Goal: Task Accomplishment & Management: Complete application form

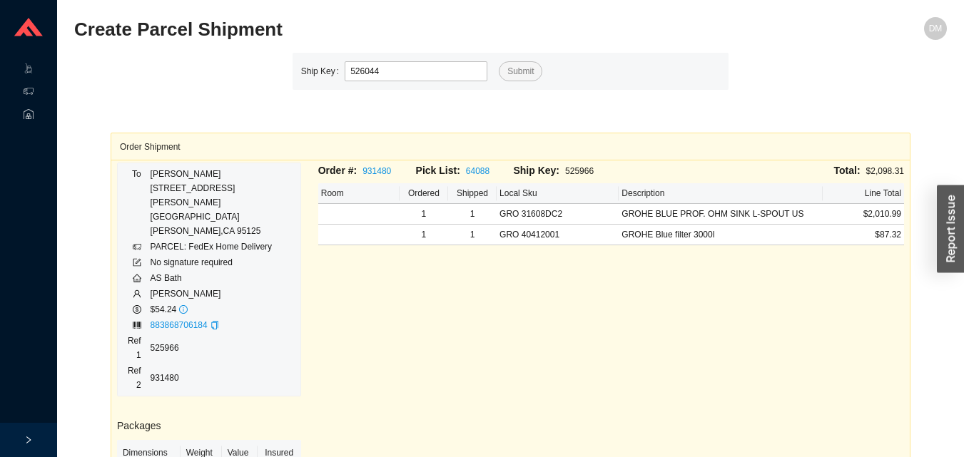
type input "526044"
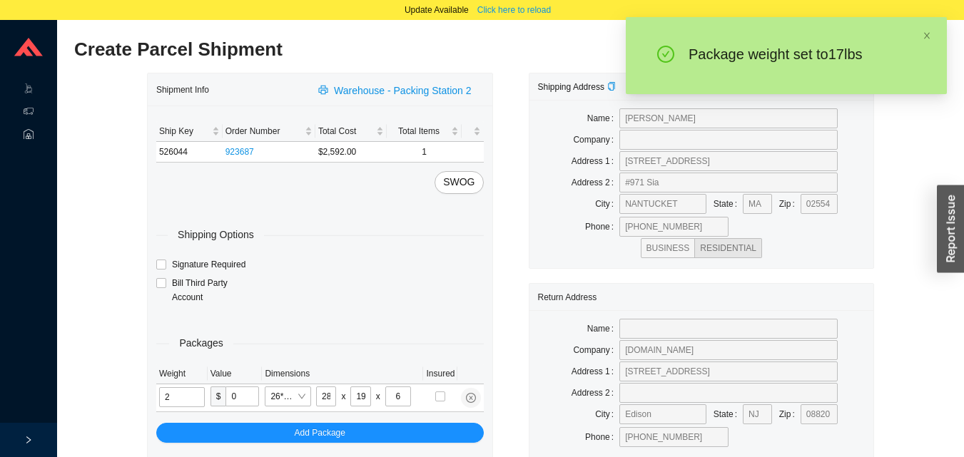
type input "17"
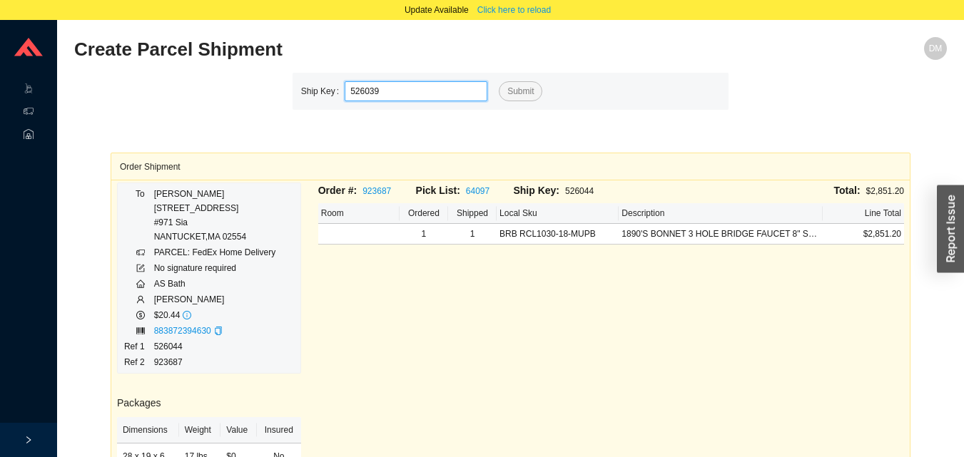
type input "526039"
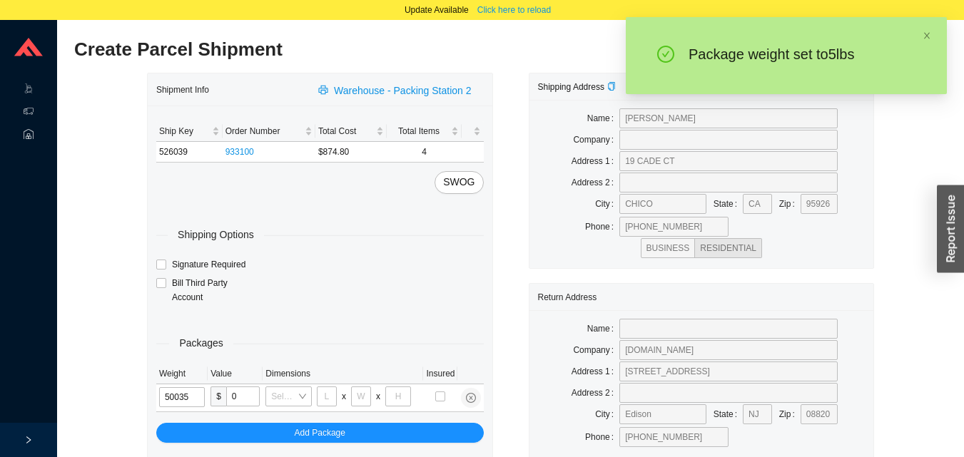
type input "5"
type input "30"
type input "15"
click at [193, 401] on input "5" at bounding box center [182, 398] width 46 height 20
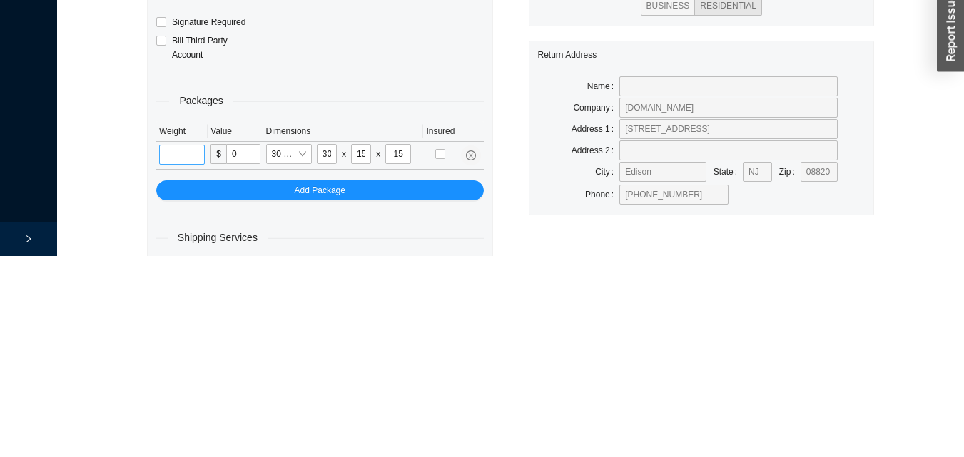
scroll to position [68, 0]
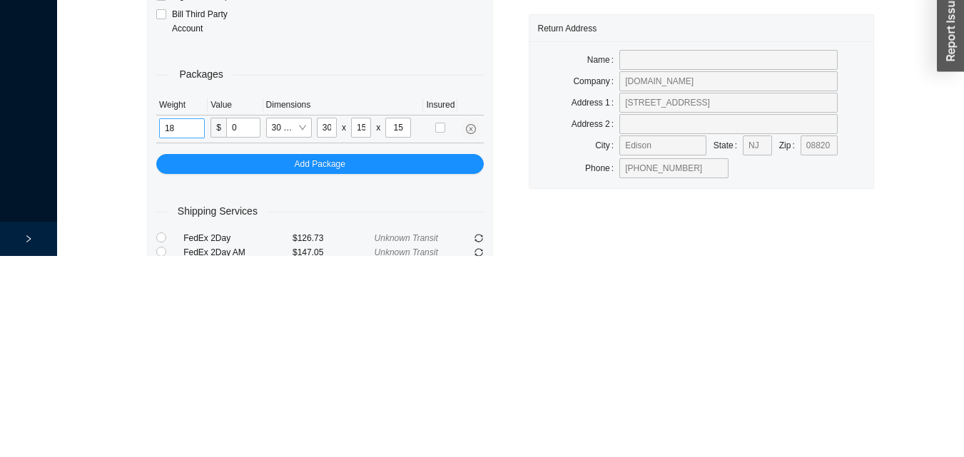
type input "18"
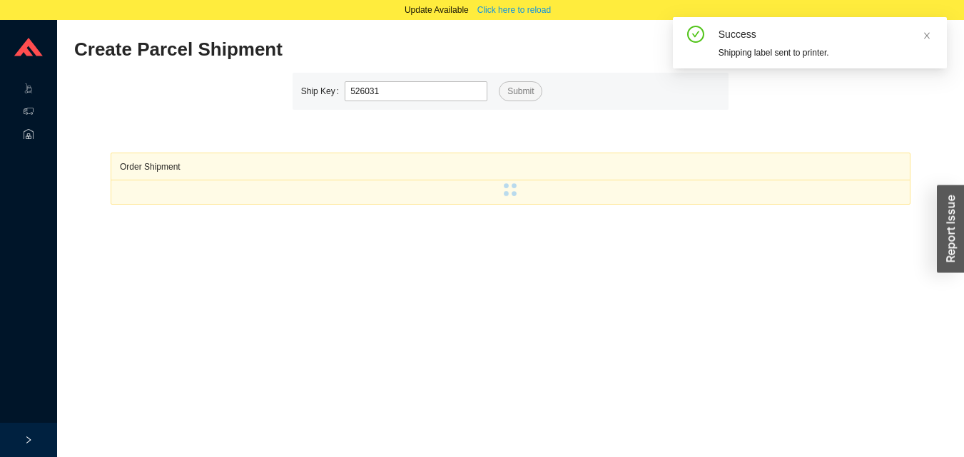
type input "526031"
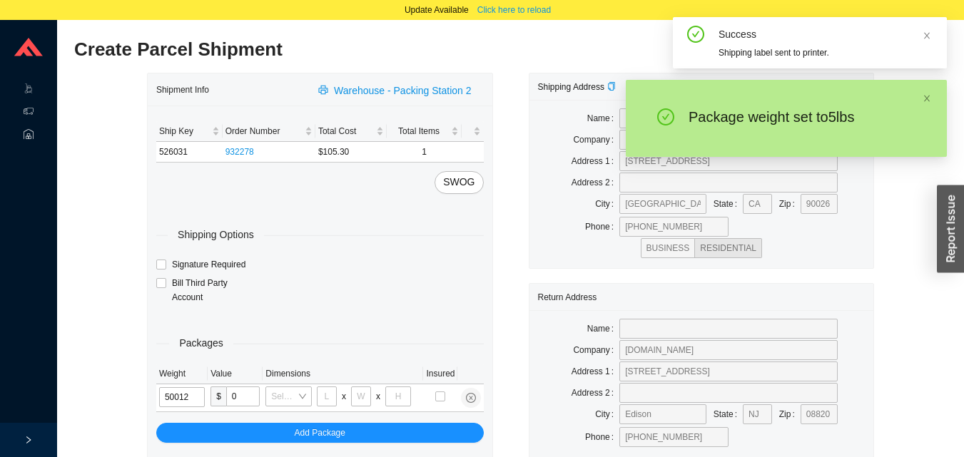
type input "5"
type input "18"
type input "12"
type input "6"
type input "5"
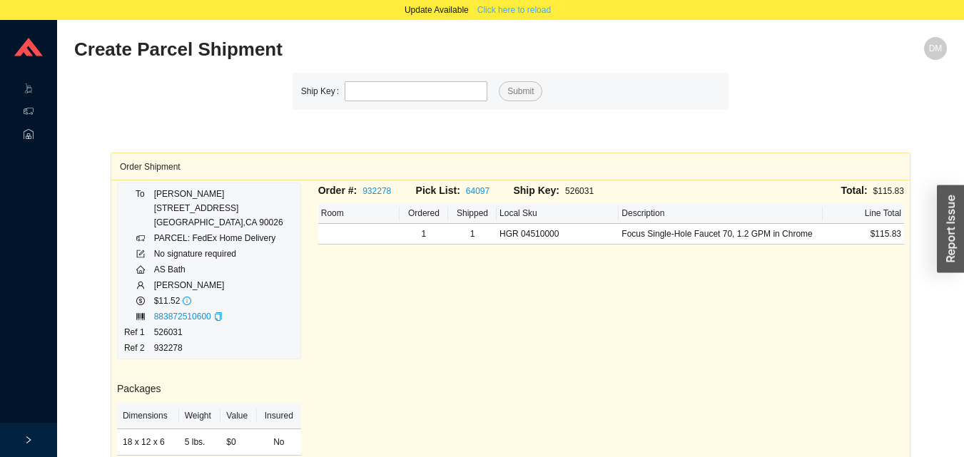
click at [502, 7] on span "Click here to reload" at bounding box center [514, 10] width 74 height 14
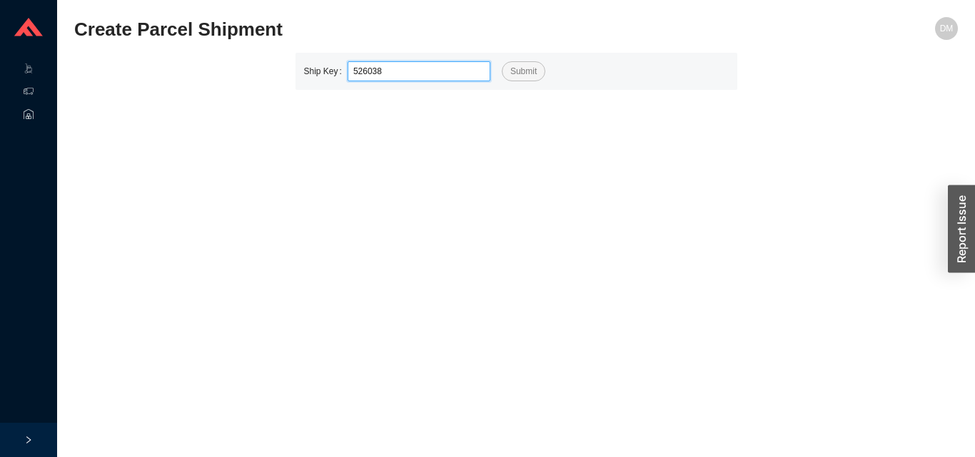
type input "526038"
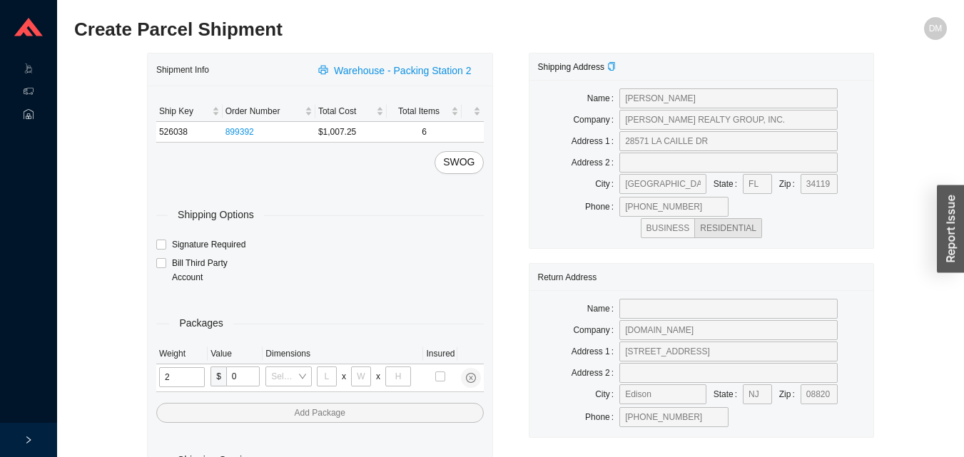
type input "25"
type input "28"
type input "16"
type input "7"
click at [202, 383] on input "tel" at bounding box center [183, 378] width 49 height 20
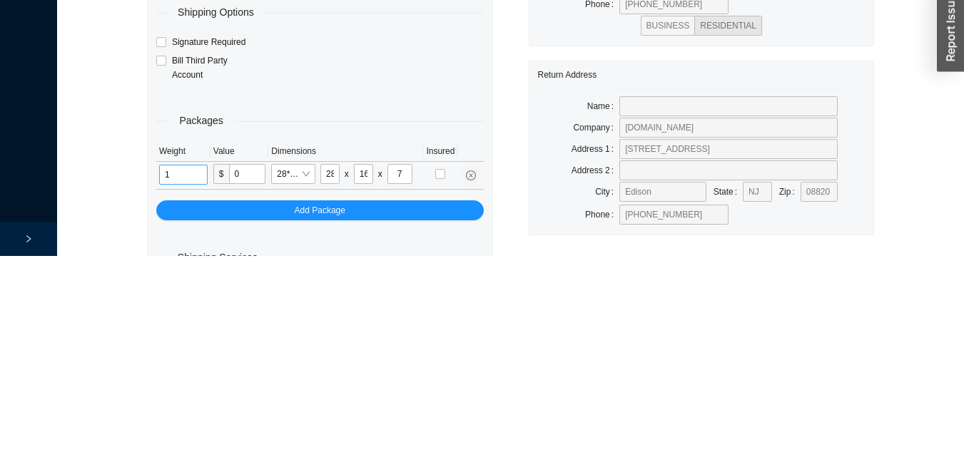
scroll to position [48, 0]
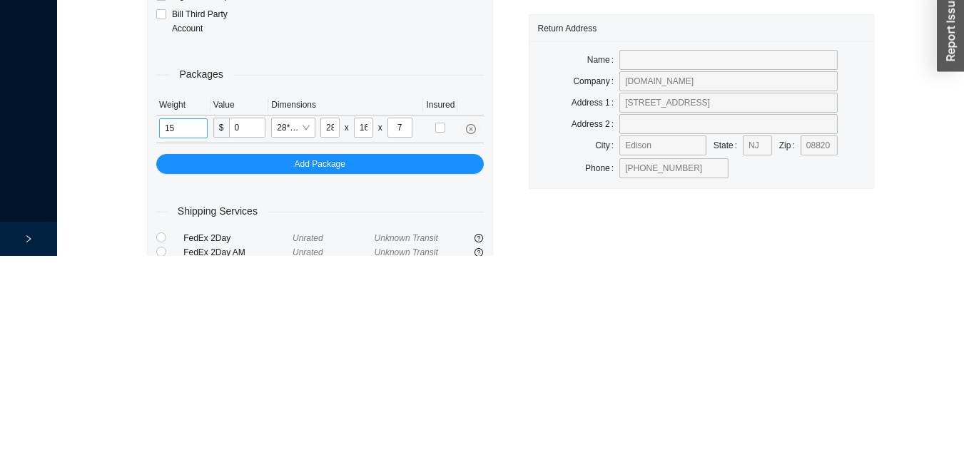
type input "15"
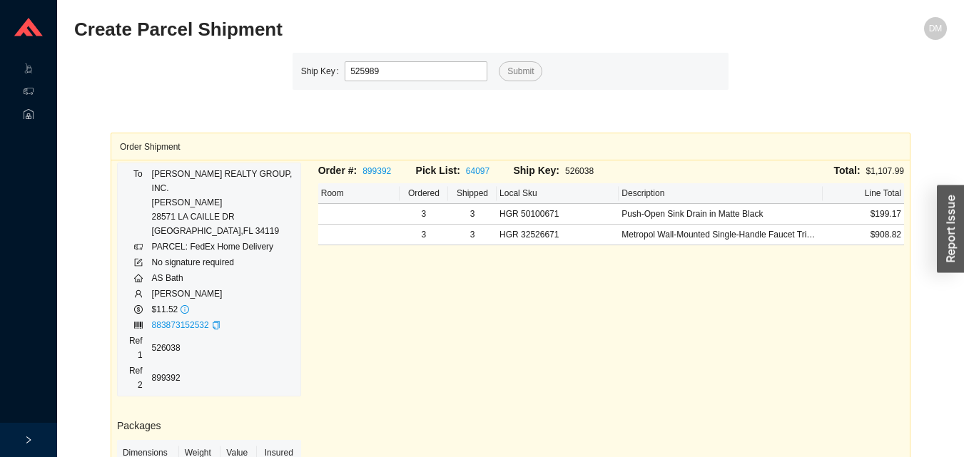
type input "525989"
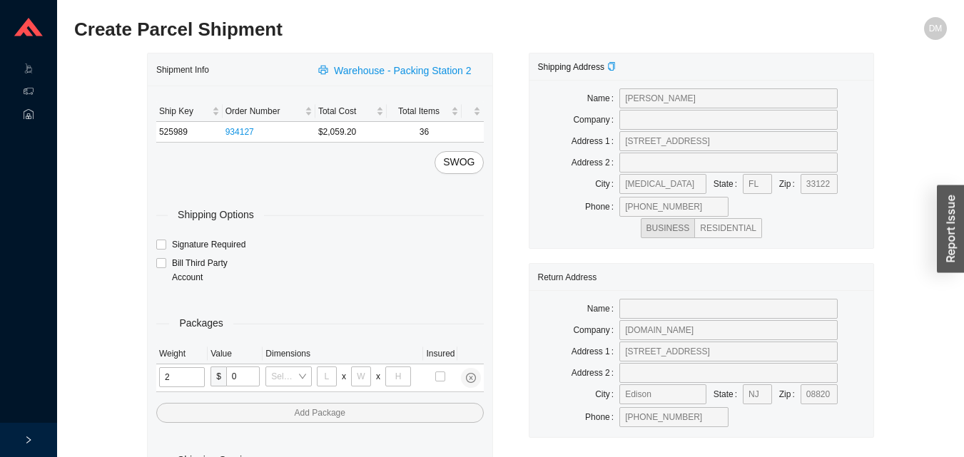
type input "25"
type input "28"
type input "16"
type input "7"
type input "1"
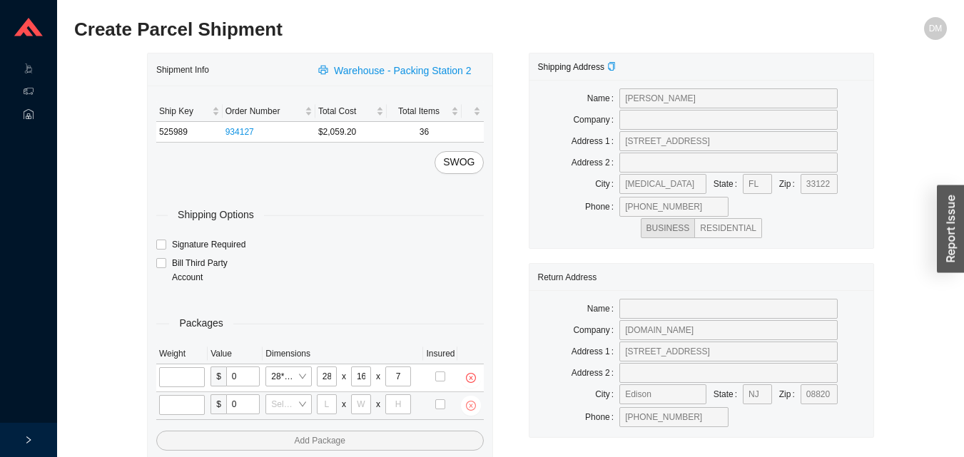
click at [466, 405] on icon "close-circle" at bounding box center [471, 406] width 10 height 10
type input "18"
type input "12"
type input "25"
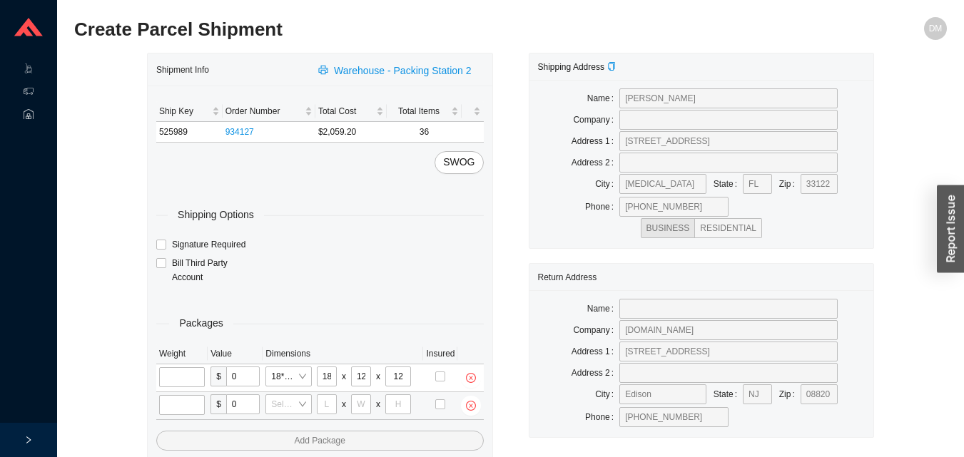
type input "28"
type input "16"
type input "7"
click at [179, 379] on input "tel" at bounding box center [183, 378] width 48 height 20
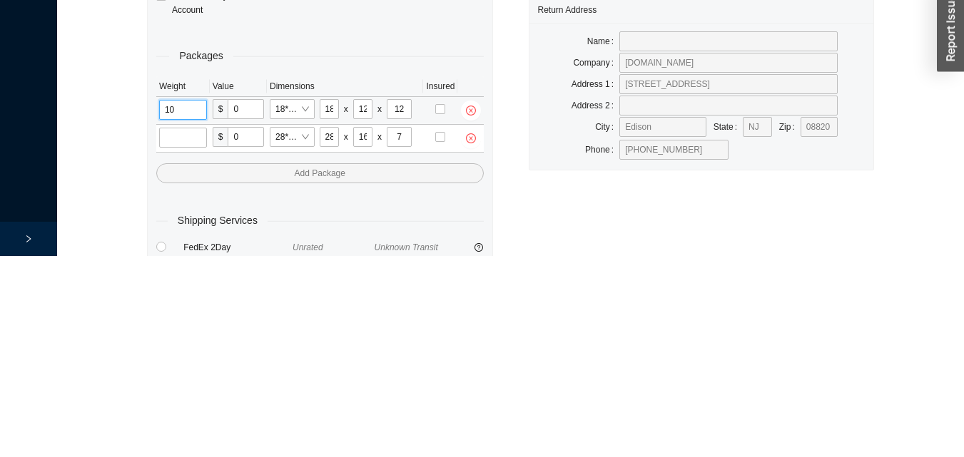
scroll to position [83, 0]
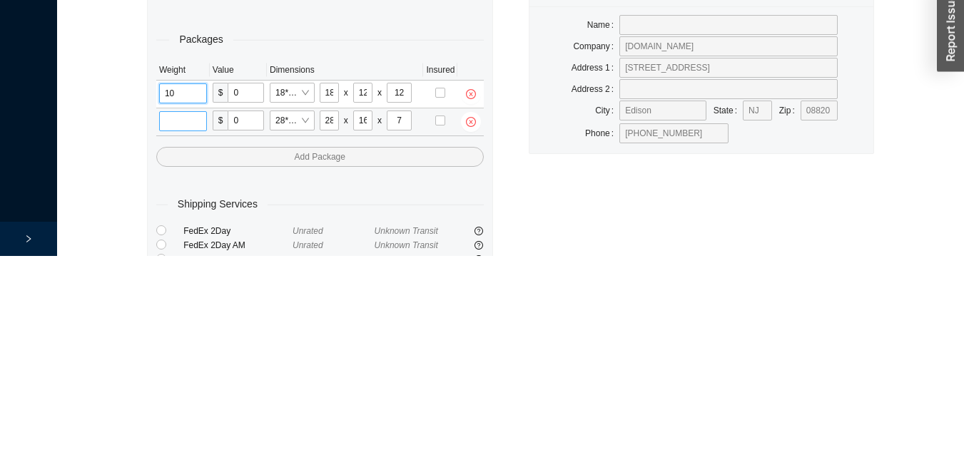
type input "10"
click at [196, 323] on input "tel" at bounding box center [183, 323] width 48 height 20
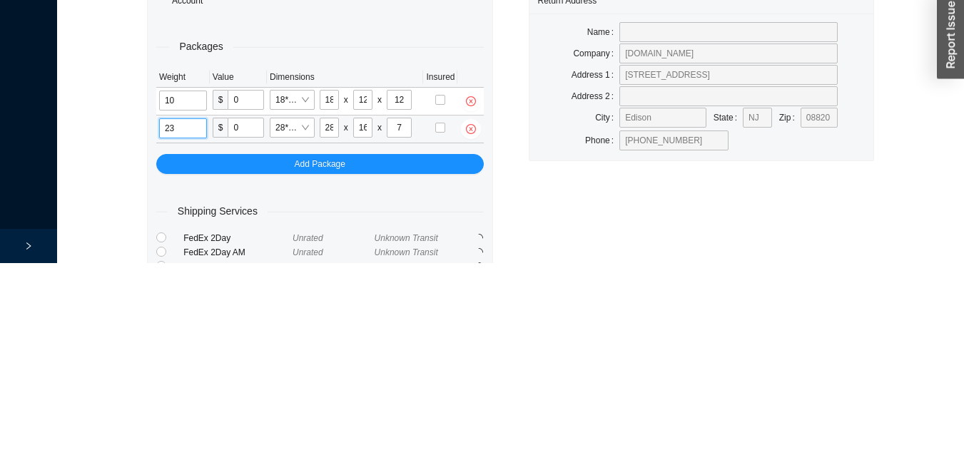
type input "23"
